Goal: Task Accomplishment & Management: Use online tool/utility

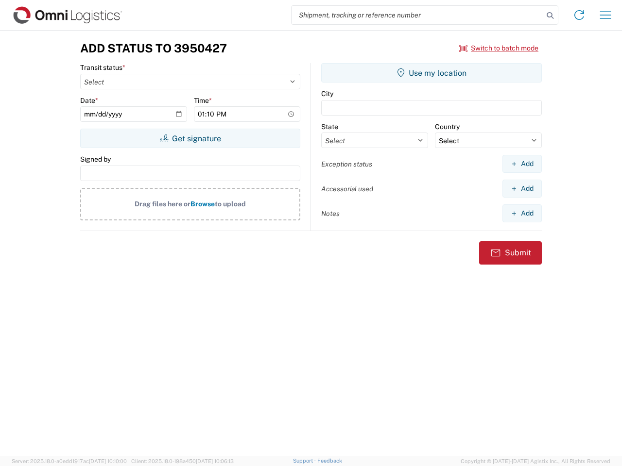
click at [417, 15] on input "search" at bounding box center [417, 15] width 252 height 18
click at [550, 16] on icon at bounding box center [550, 16] width 14 height 14
click at [579, 15] on icon at bounding box center [579, 15] width 16 height 16
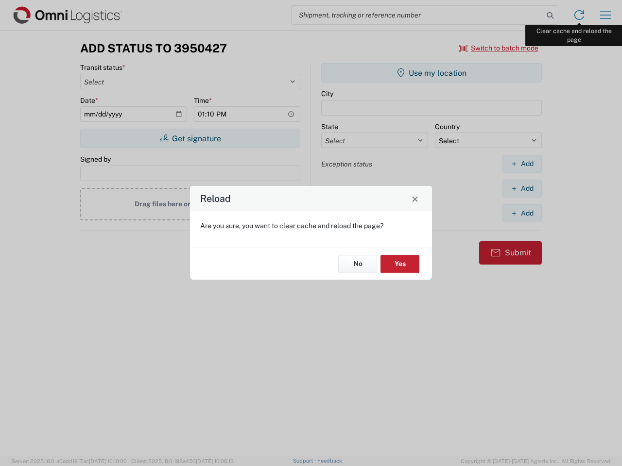
click at [605, 15] on div "Reload Are you sure, you want to clear cache and reload the page? No Yes" at bounding box center [311, 233] width 622 height 466
click at [499, 48] on div "Reload Are you sure, you want to clear cache and reload the page? No Yes" at bounding box center [311, 233] width 622 height 466
click at [190, 138] on div "Reload Are you sure, you want to clear cache and reload the page? No Yes" at bounding box center [311, 233] width 622 height 466
click at [431, 73] on div "Reload Are you sure, you want to clear cache and reload the page? No Yes" at bounding box center [311, 233] width 622 height 466
click at [522, 164] on div "Reload Are you sure, you want to clear cache and reload the page? No Yes" at bounding box center [311, 233] width 622 height 466
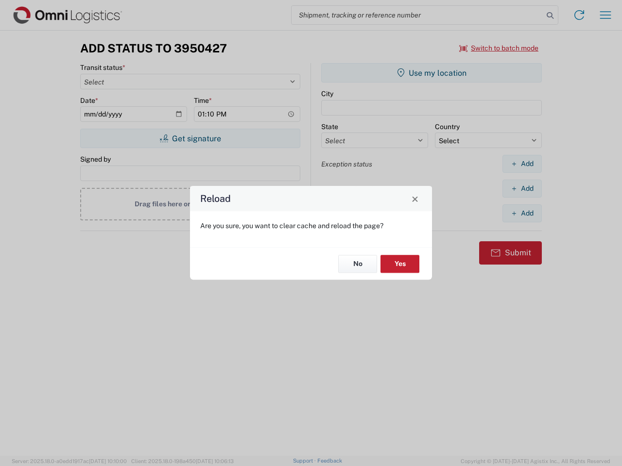
click at [522, 188] on div "Reload Are you sure, you want to clear cache and reload the page? No Yes" at bounding box center [311, 233] width 622 height 466
click at [522, 213] on div "Reload Are you sure, you want to clear cache and reload the page? No Yes" at bounding box center [311, 233] width 622 height 466
